Goal: Navigation & Orientation: Go to known website

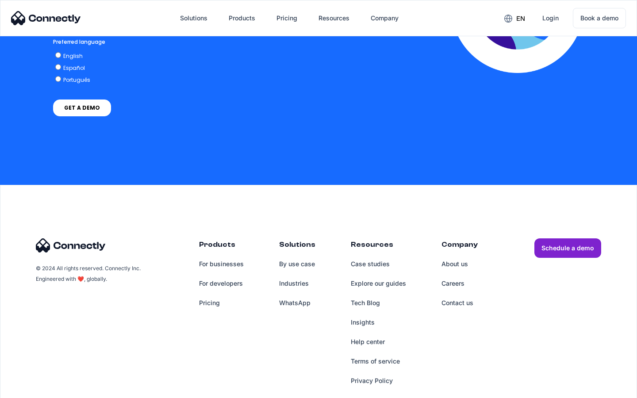
scroll to position [1953, 0]
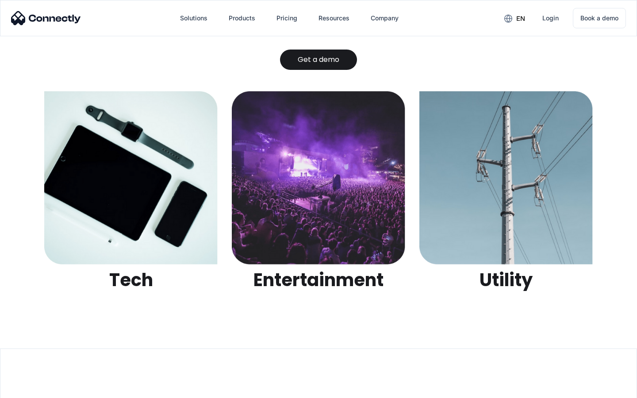
scroll to position [2793, 0]
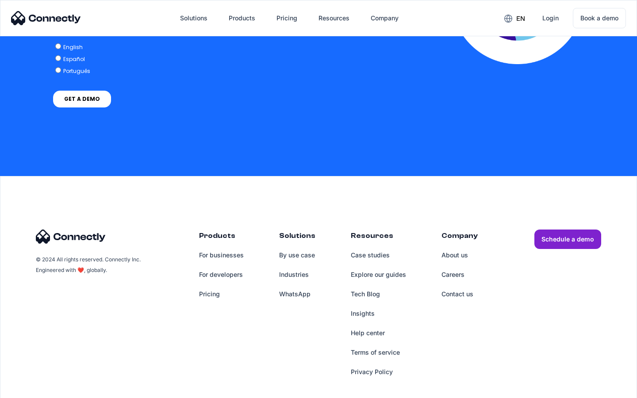
scroll to position [1809, 0]
